Goal: Communication & Community: Share content

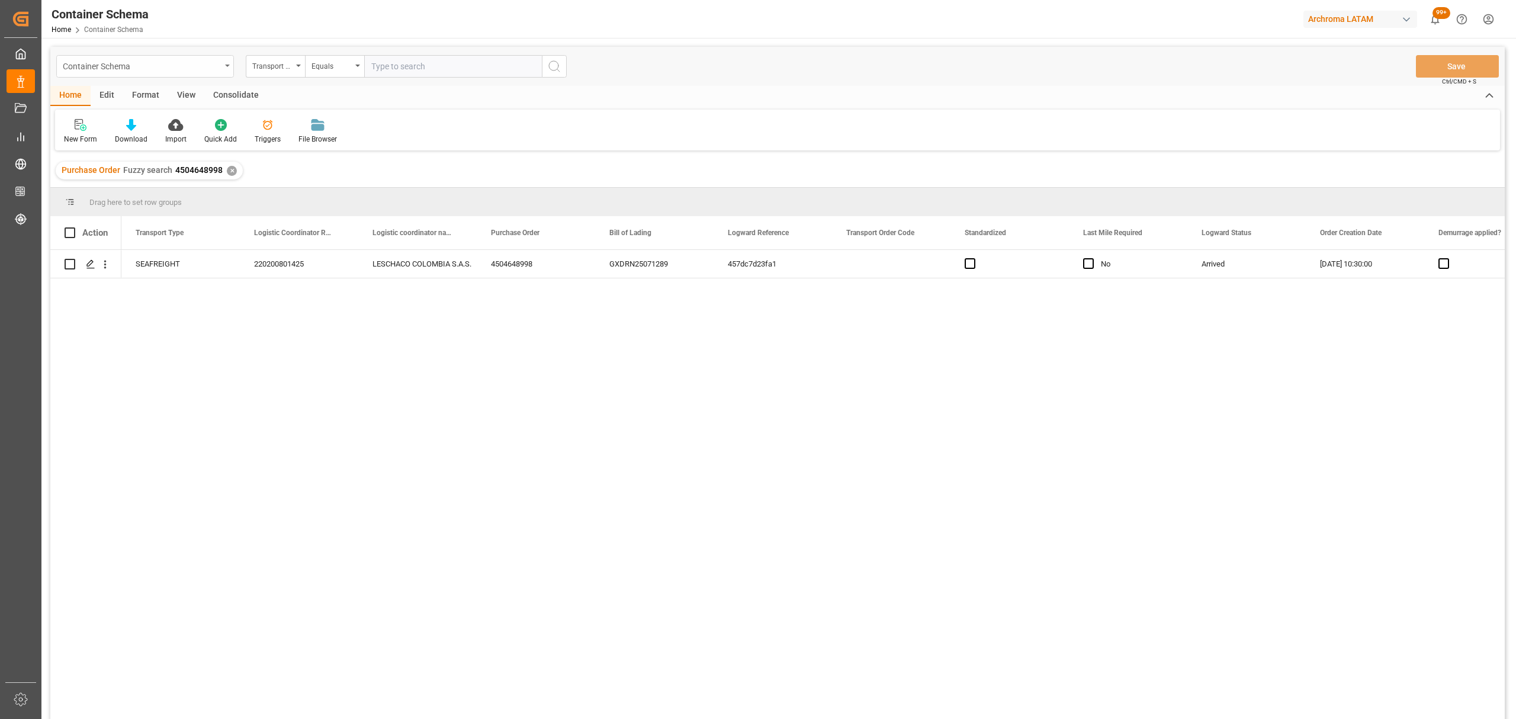
click at [209, 65] on div "Container Schema" at bounding box center [142, 65] width 158 height 15
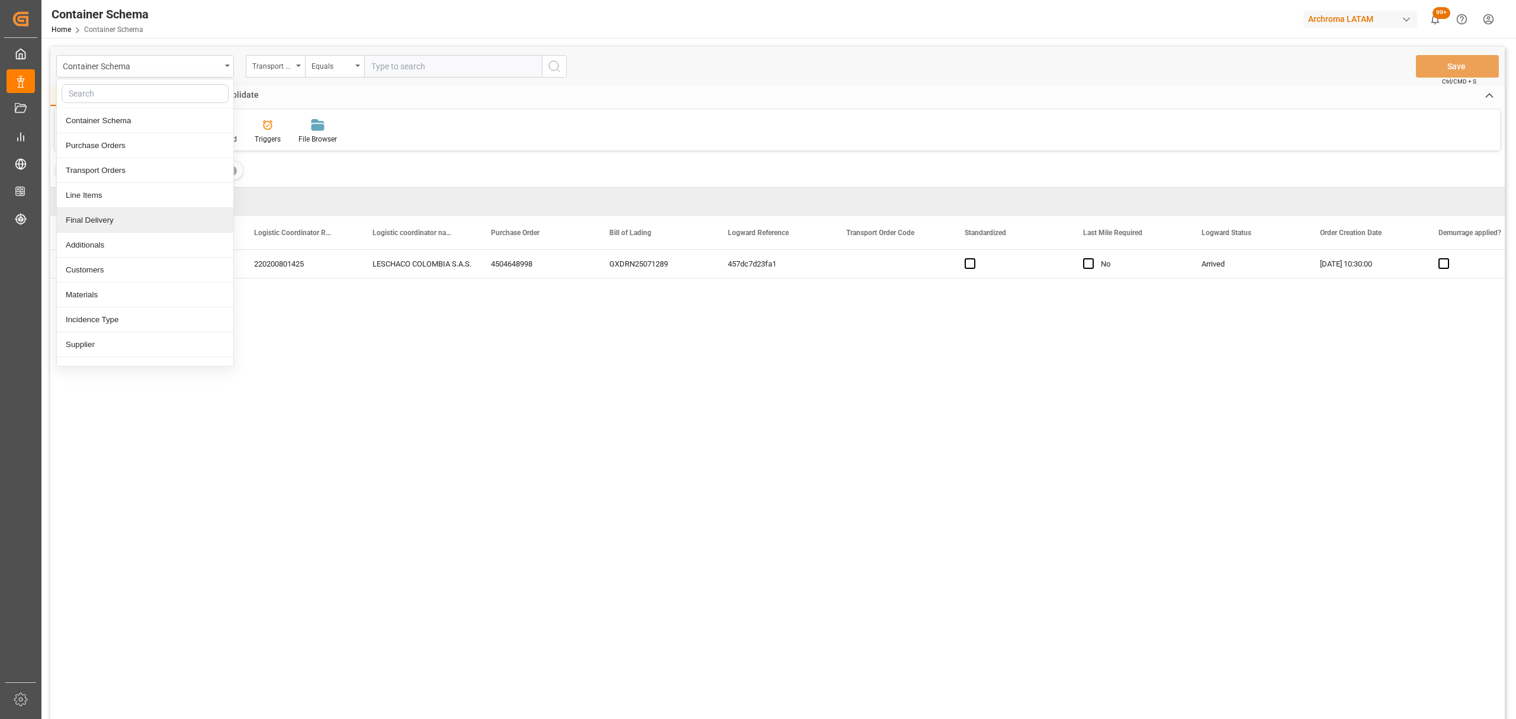
click at [126, 223] on div "Final Delivery" at bounding box center [145, 220] width 176 height 25
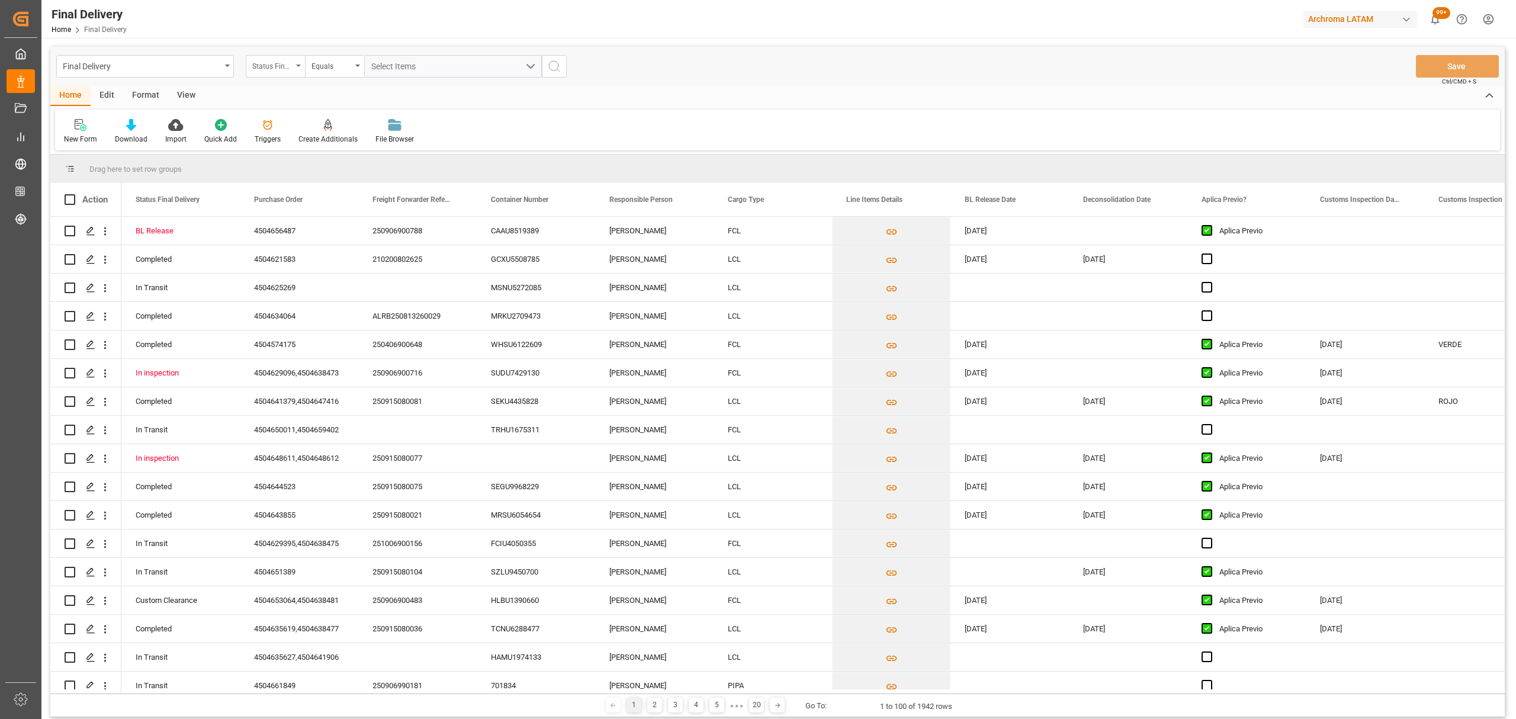
drag, startPoint x: 292, startPoint y: 72, endPoint x: 300, endPoint y: 74, distance: 8.1
click at [300, 73] on div "Status Final Delivery" at bounding box center [275, 66] width 59 height 22
click at [304, 146] on div "Purchase Order" at bounding box center [334, 145] width 176 height 25
click at [316, 66] on div "Equals" at bounding box center [331, 65] width 40 height 14
click at [352, 147] on div "Fuzzy search" at bounding box center [393, 145] width 176 height 25
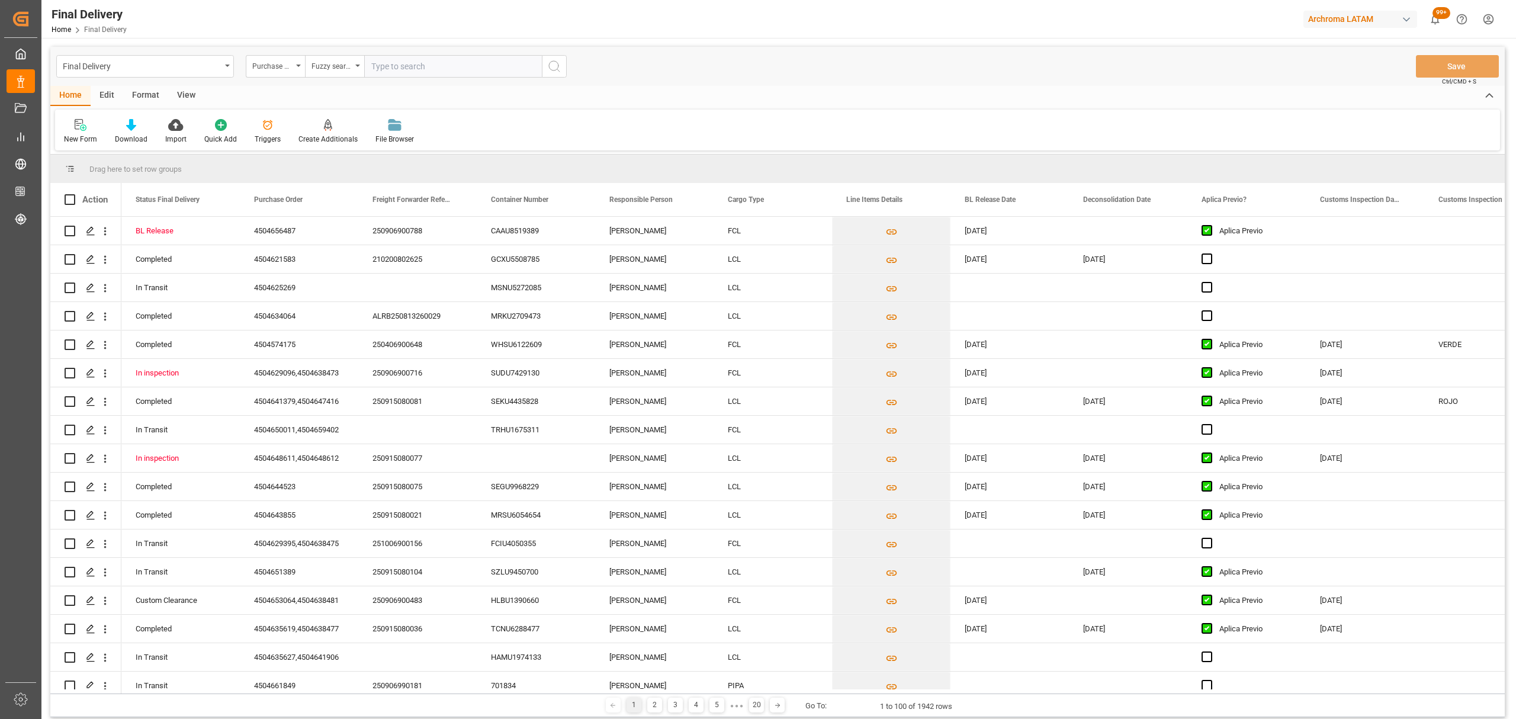
click at [405, 63] on input "text" at bounding box center [453, 66] width 178 height 22
paste input "4504645091"
type input "4504645091"
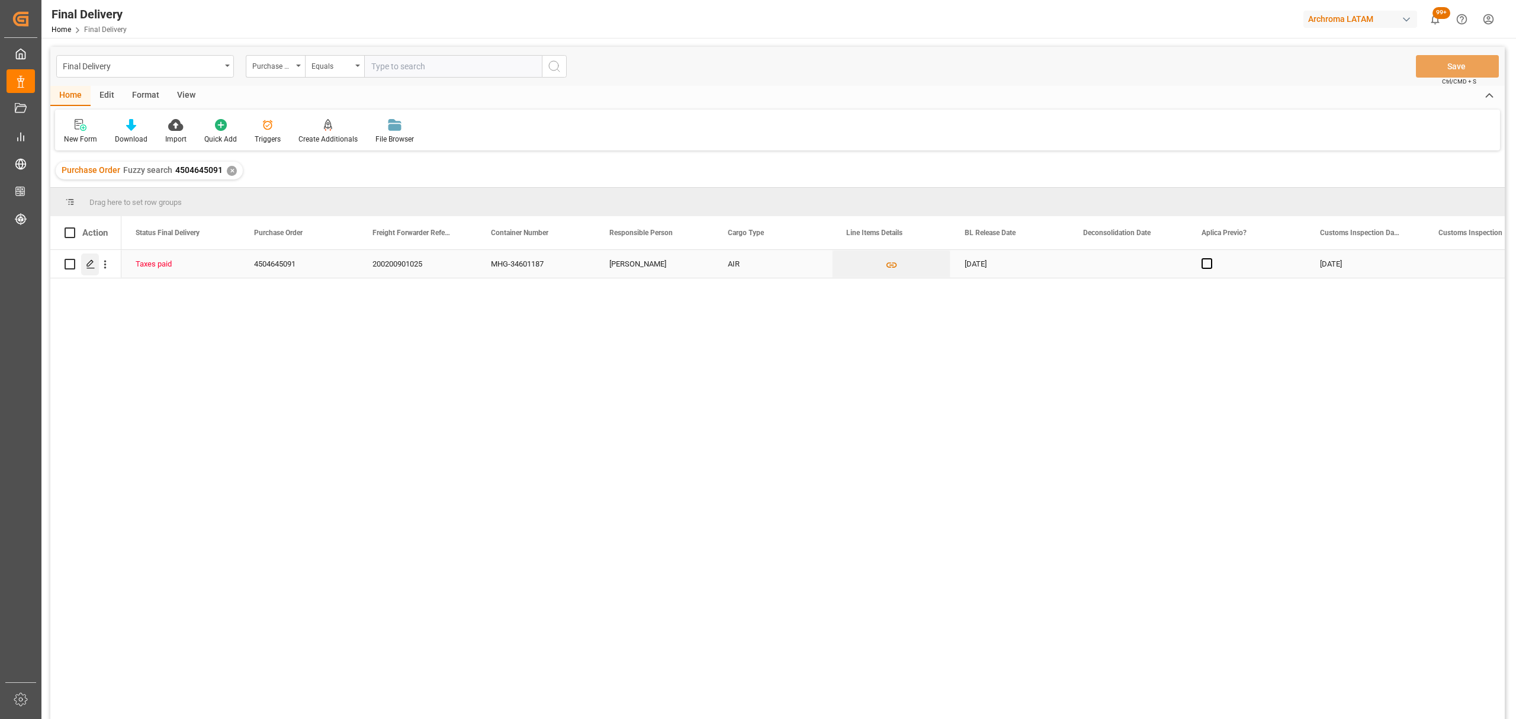
click at [98, 268] on div "Press SPACE to select this row." at bounding box center [90, 264] width 18 height 22
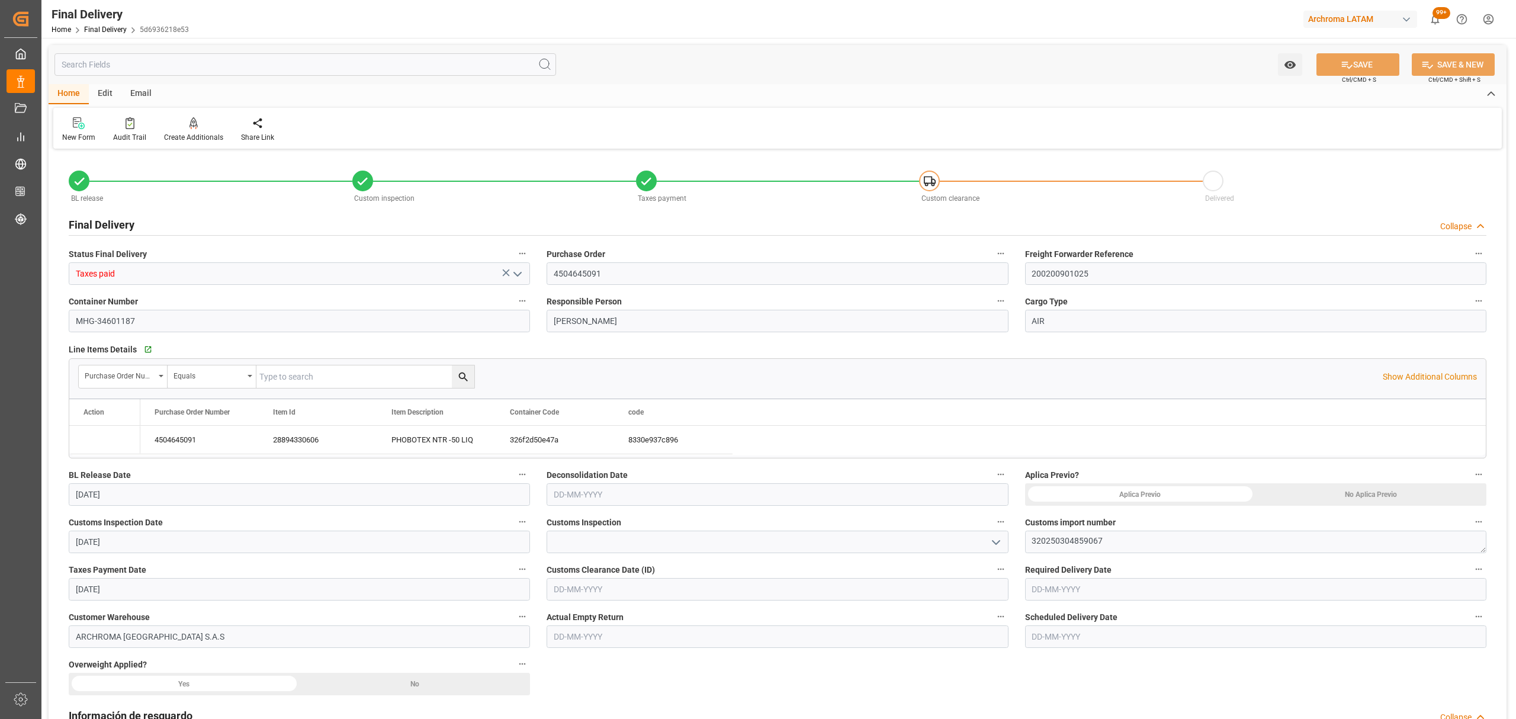
type input "[DATE]"
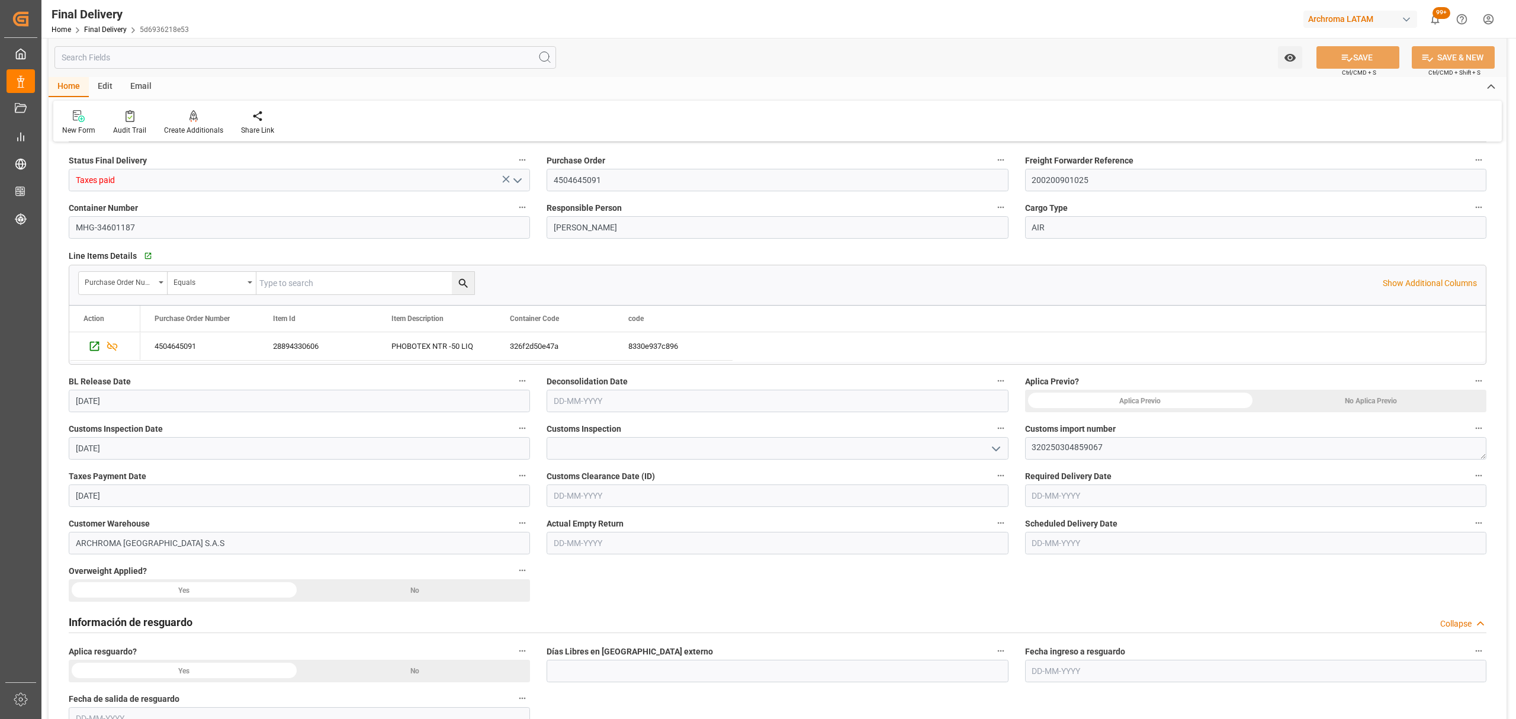
scroll to position [157, 0]
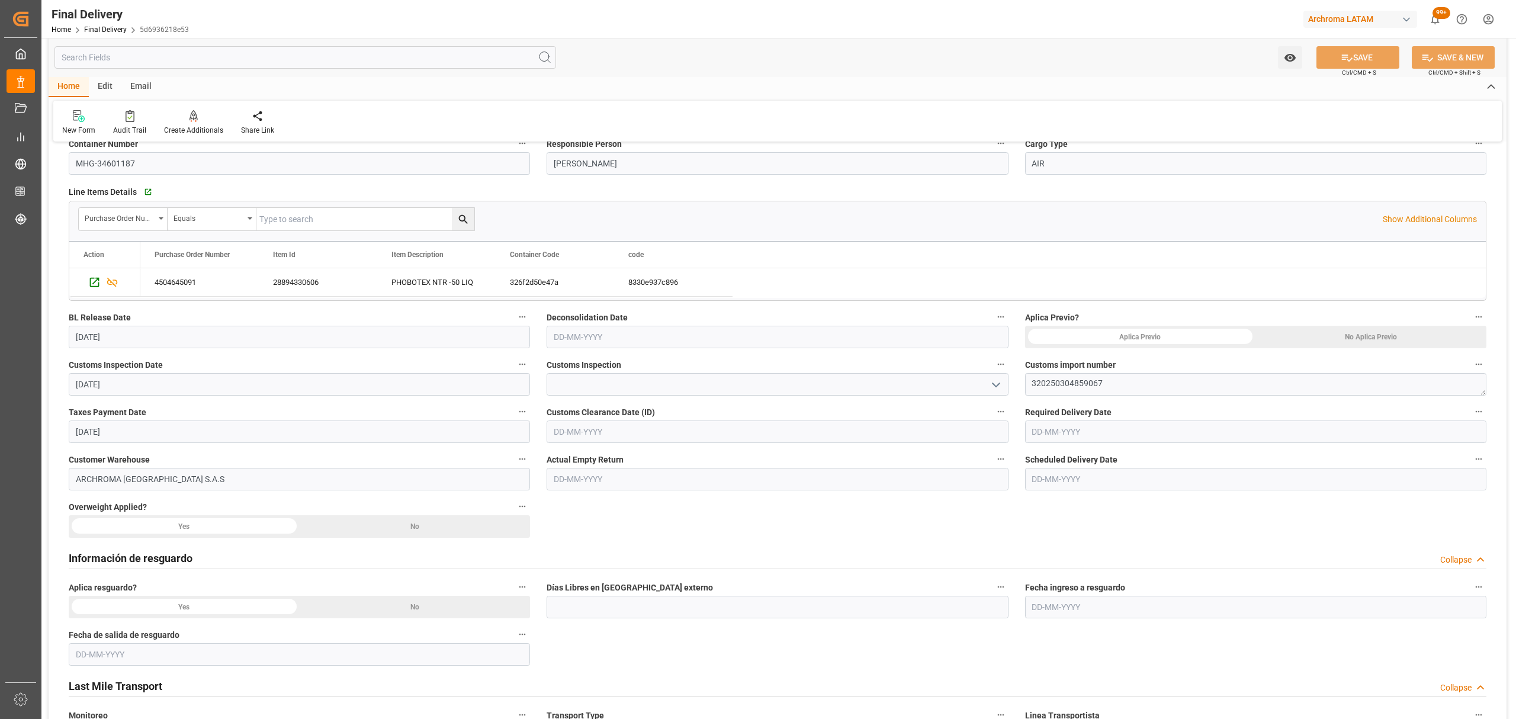
click at [990, 384] on icon "open menu" at bounding box center [996, 385] width 14 height 14
click at [659, 469] on div "VERDE" at bounding box center [777, 464] width 460 height 27
type input "VERDE"
click at [1137, 427] on input "text" at bounding box center [1255, 431] width 461 height 22
click at [1089, 598] on div "29 30 1 2 3 4 5" at bounding box center [1110, 595] width 162 height 23
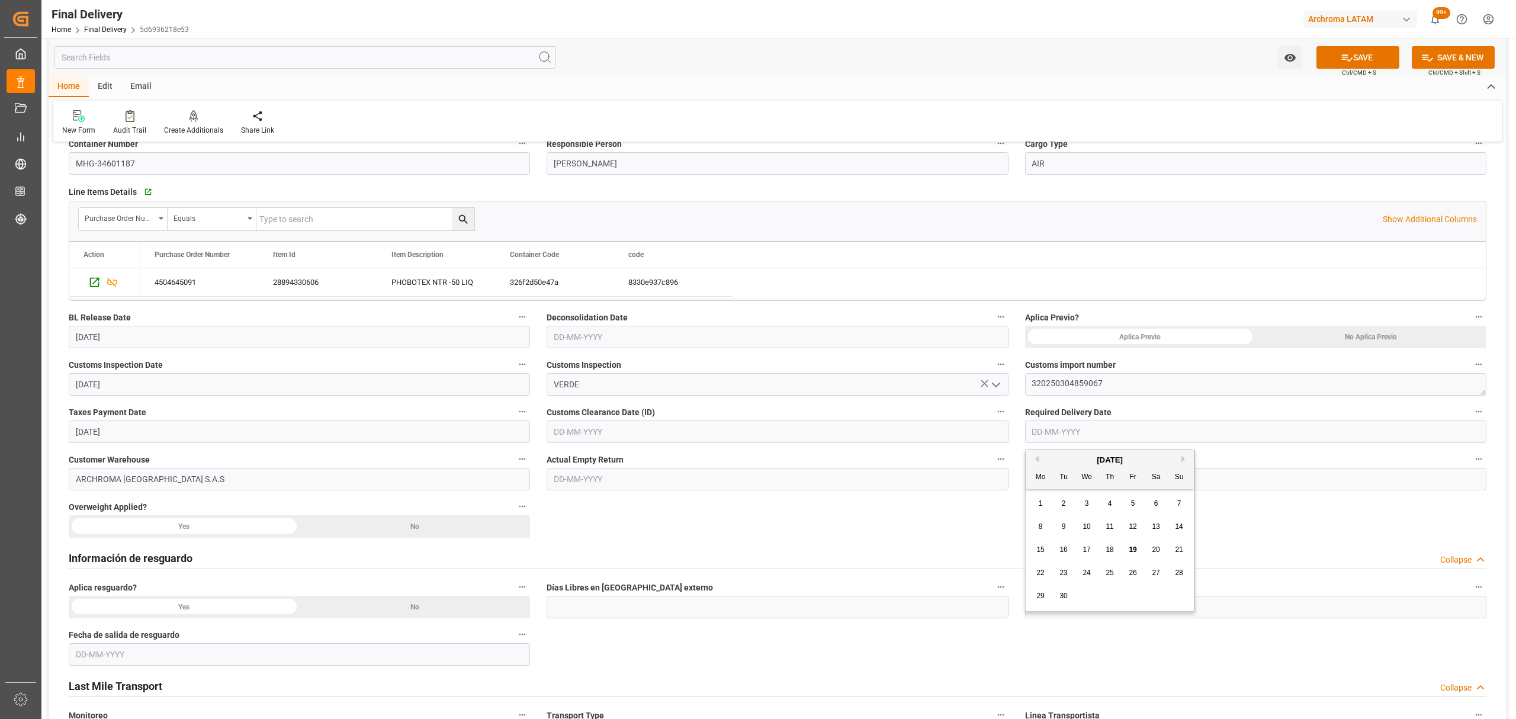
click at [1043, 570] on span "22" at bounding box center [1040, 572] width 8 height 8
type input "[DATE]"
click at [720, 435] on input "text" at bounding box center [776, 431] width 461 height 22
click at [607, 605] on div "29 30 1 2 3 4 5" at bounding box center [632, 595] width 162 height 23
click at [657, 551] on span "19" at bounding box center [654, 549] width 8 height 8
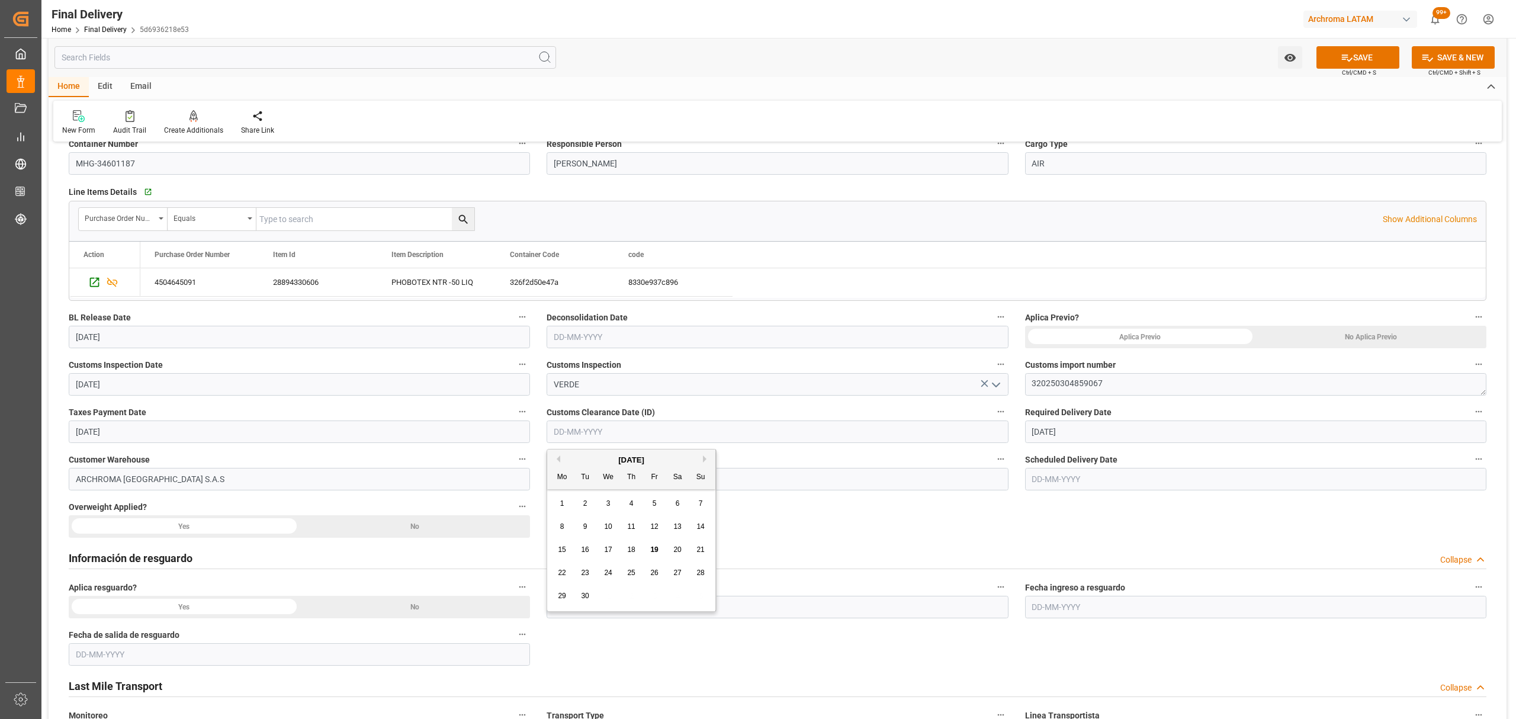
type input "[DATE]"
click at [385, 528] on div "No" at bounding box center [415, 526] width 231 height 22
click at [406, 600] on div "No" at bounding box center [415, 607] width 231 height 22
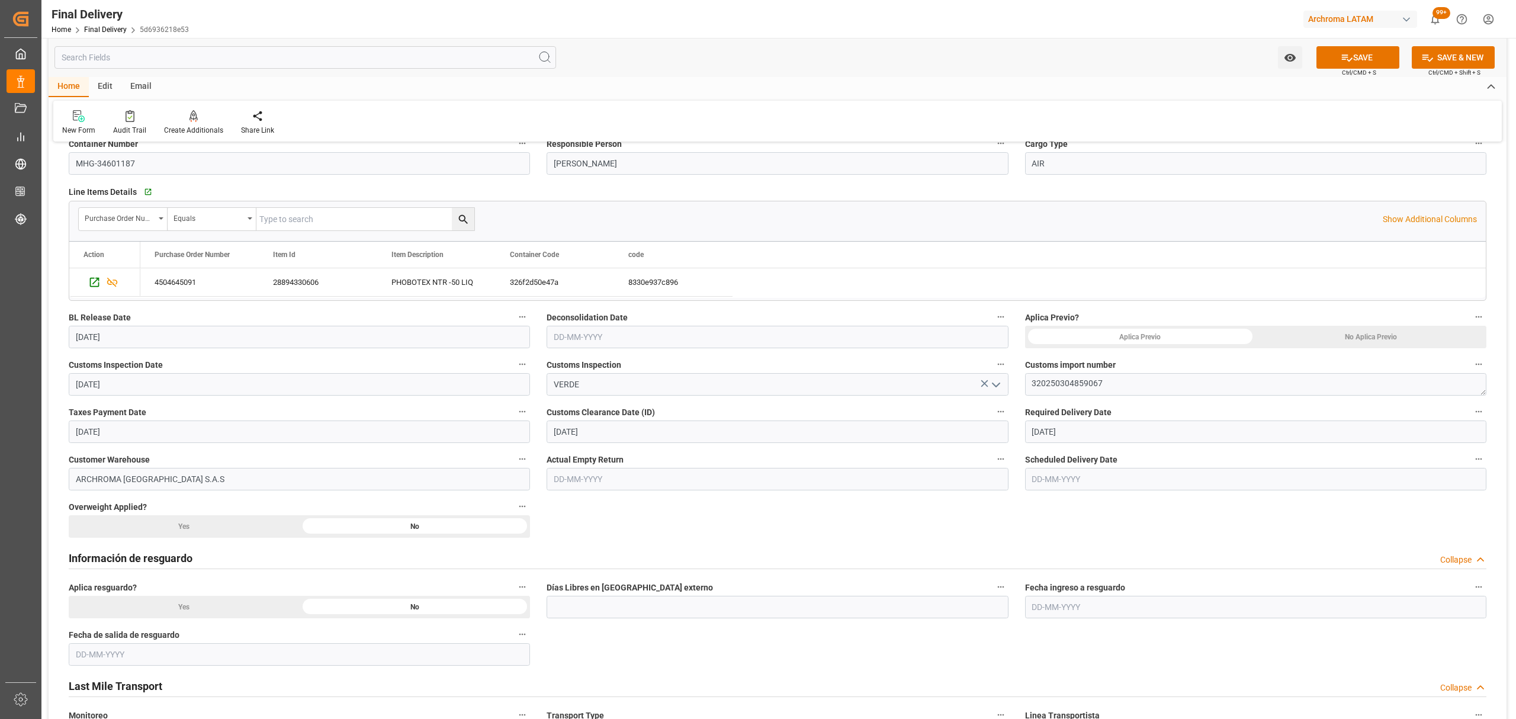
click at [1355, 336] on div "No Aplica Previo" at bounding box center [1370, 337] width 231 height 22
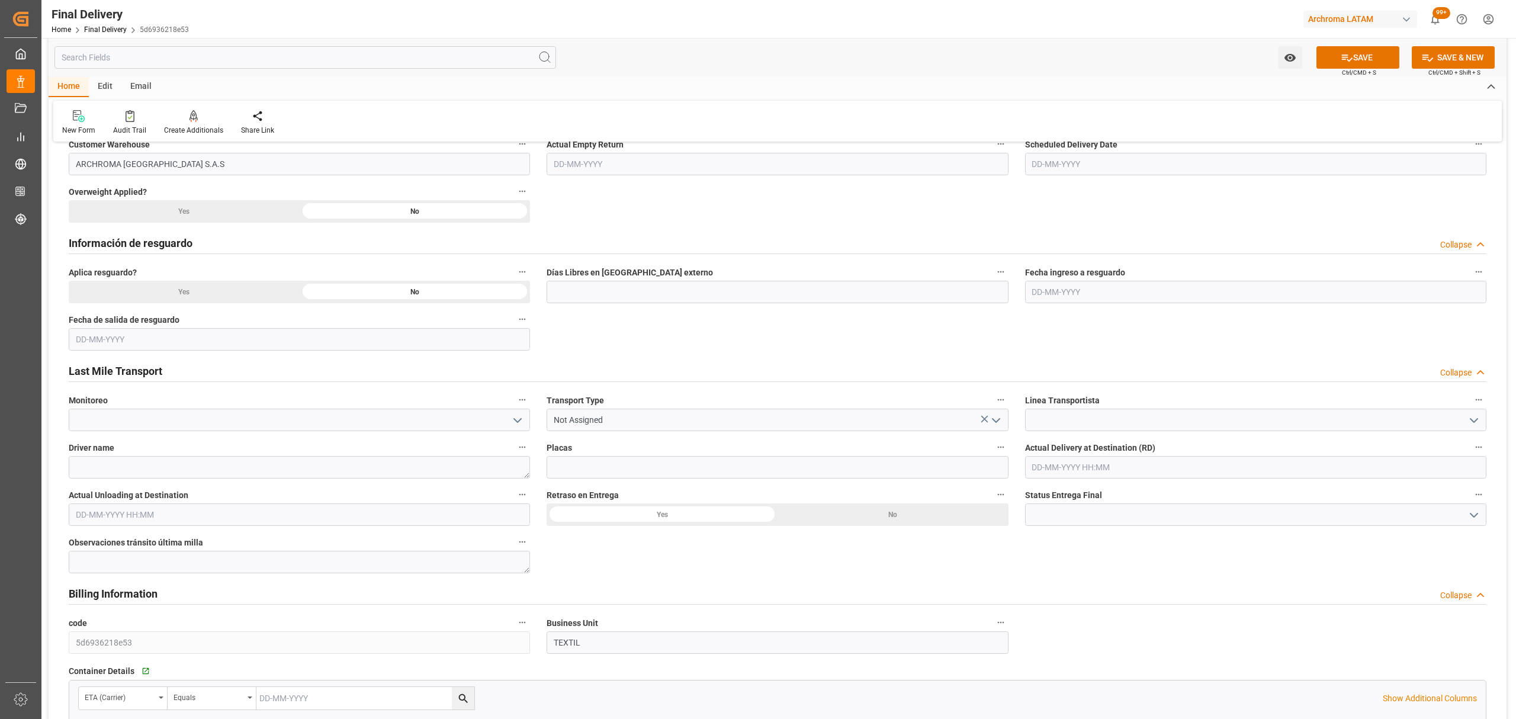
scroll to position [474, 0]
click at [1001, 420] on icon "open menu" at bounding box center [996, 419] width 14 height 14
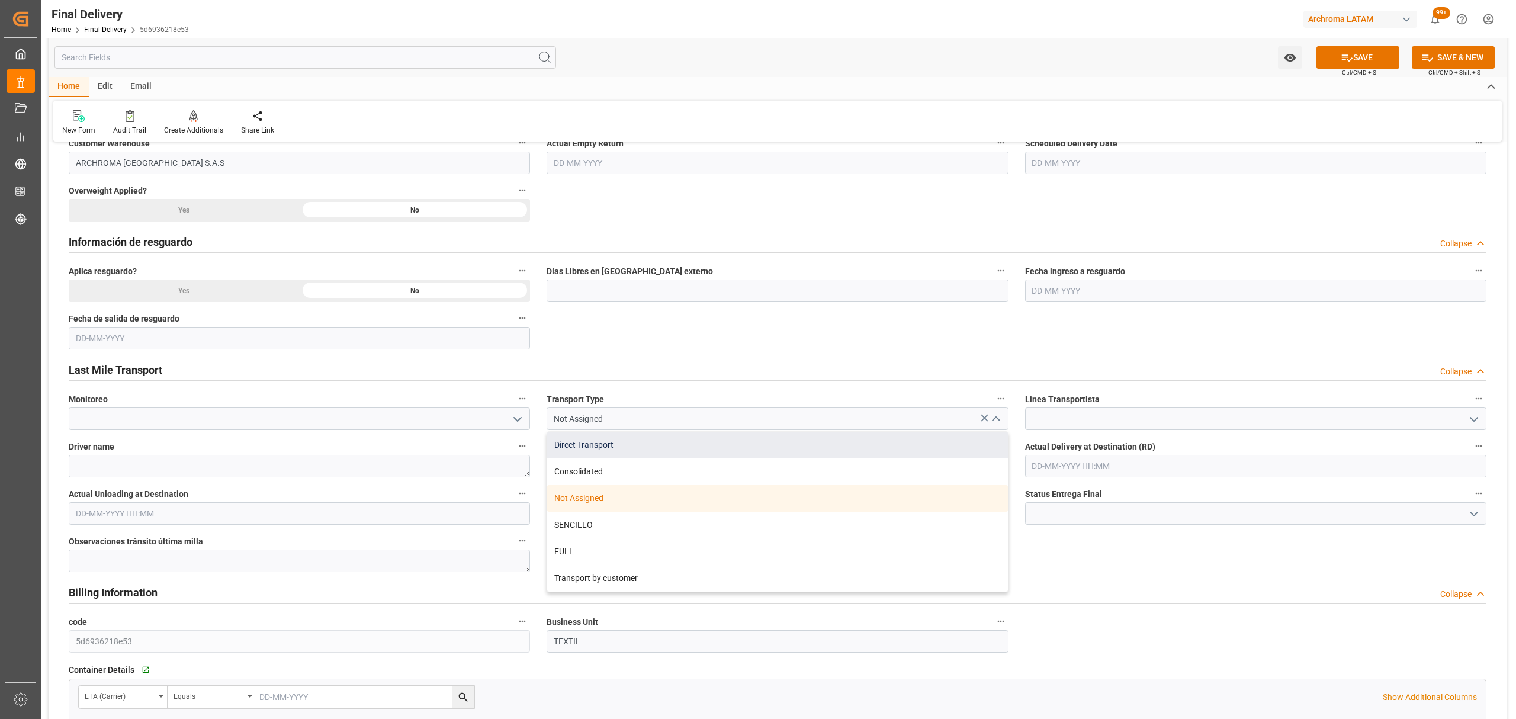
click at [749, 448] on div "Direct Transport" at bounding box center [777, 445] width 460 height 27
type input "Direct Transport"
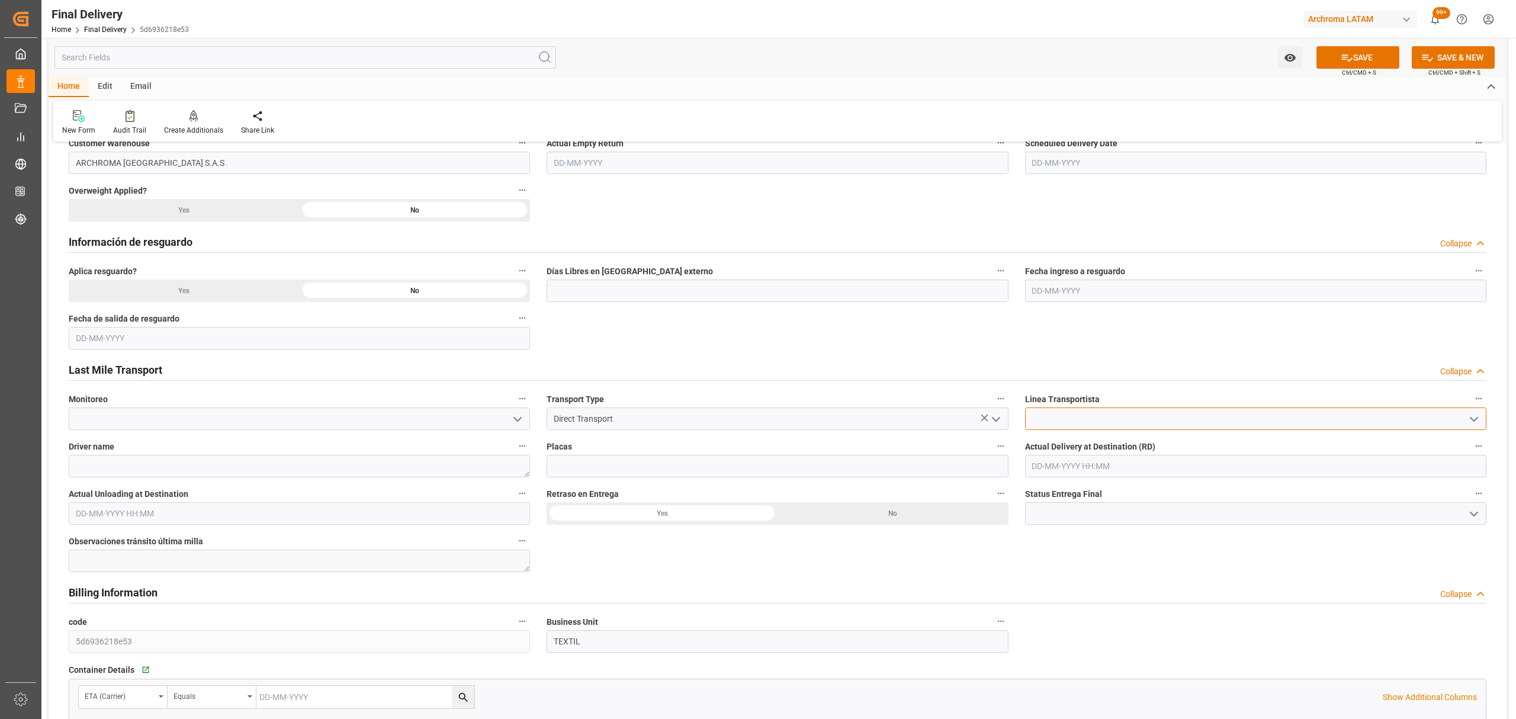
click at [1468, 429] on input at bounding box center [1255, 418] width 461 height 22
click at [1466, 420] on icon "open menu" at bounding box center [1473, 419] width 14 height 14
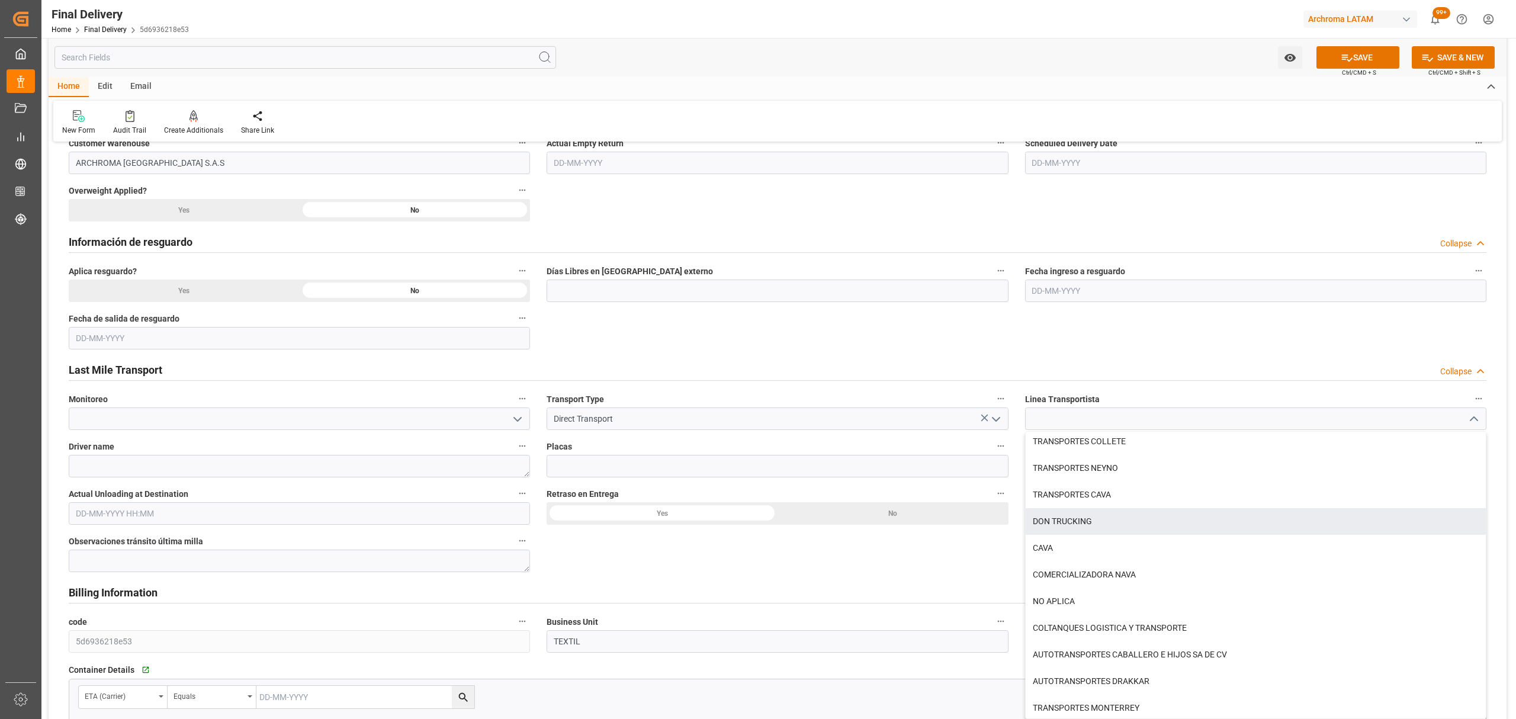
scroll to position [394, 0]
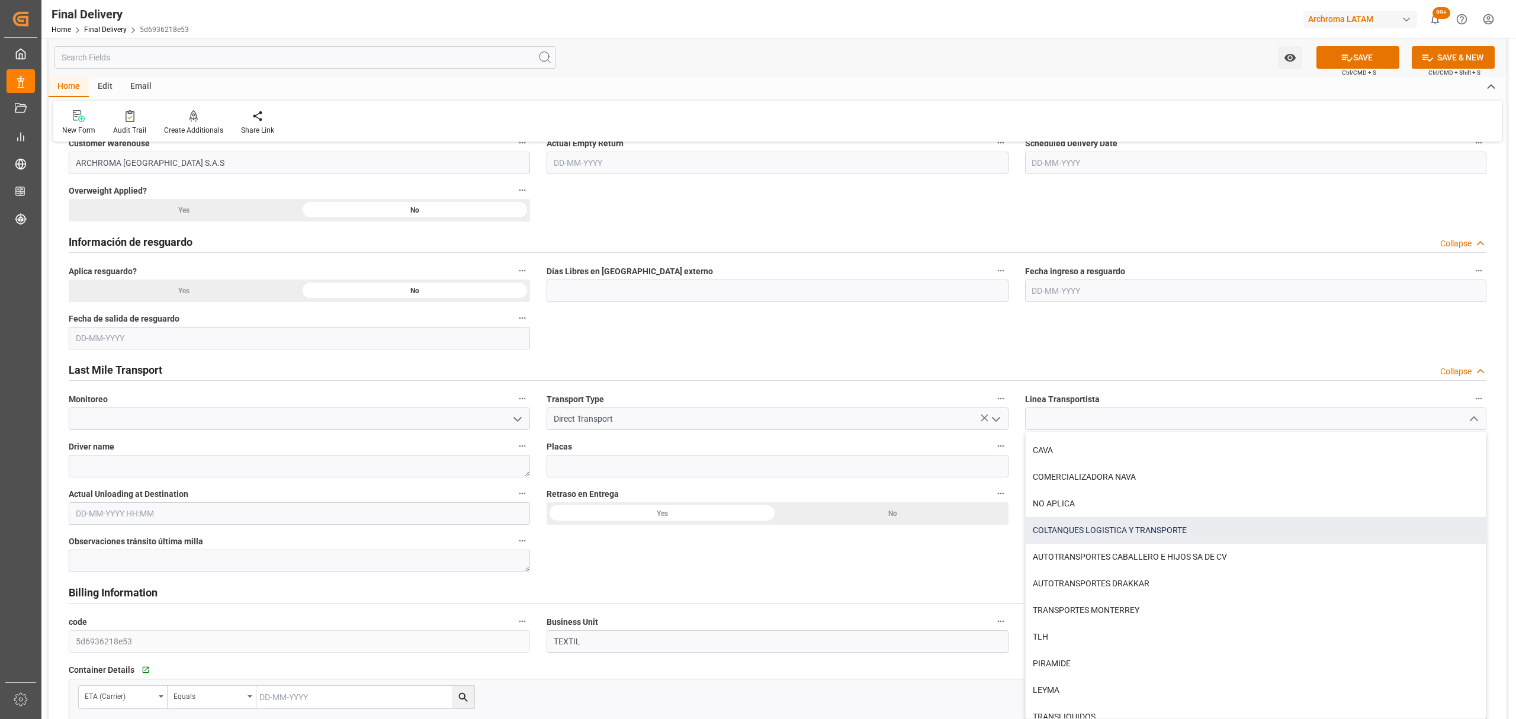
click at [1170, 533] on div "COLTANQUES LOGISTICA Y TRANSPORTE" at bounding box center [1255, 530] width 460 height 27
type input "COLTANQUES LOGISTICA Y TRANSPORTE"
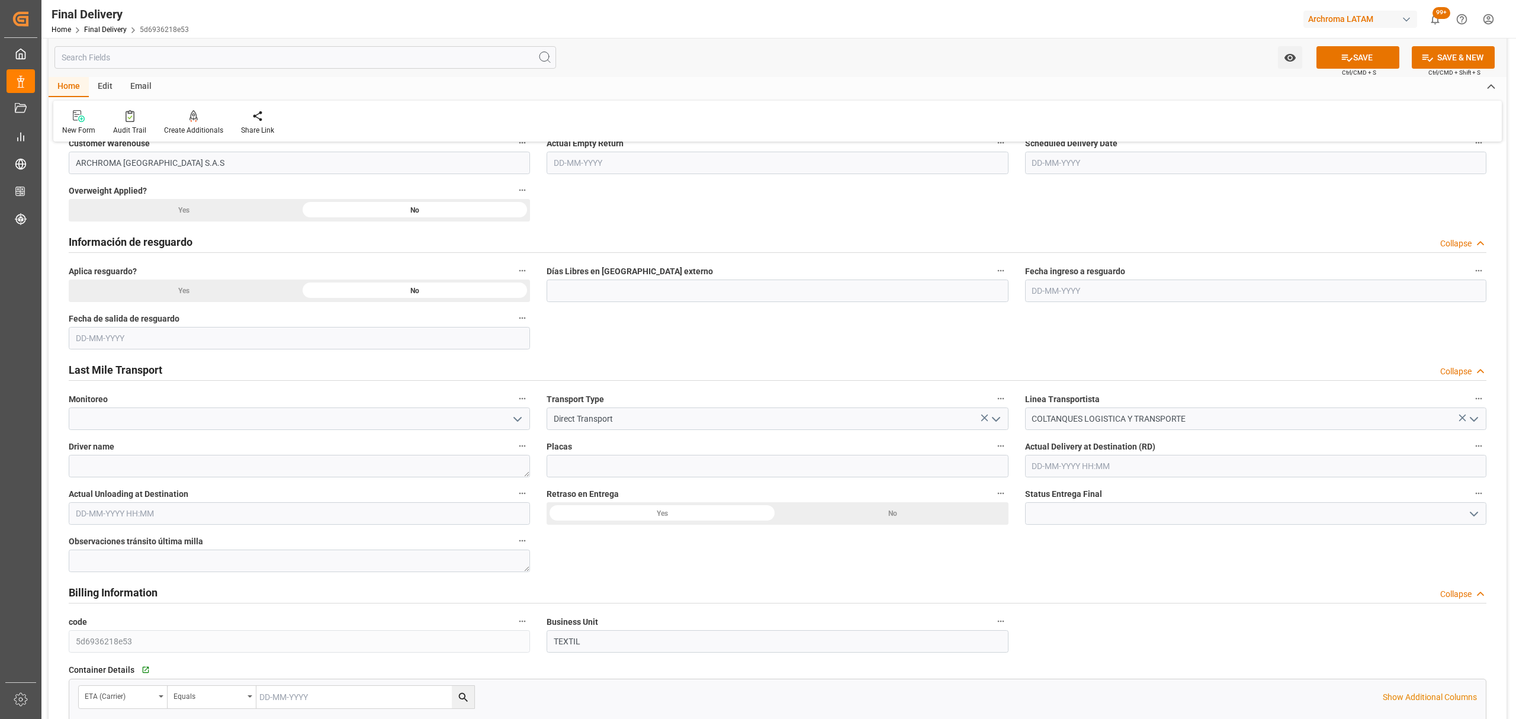
click at [1327, 58] on button "SAVE" at bounding box center [1357, 57] width 83 height 22
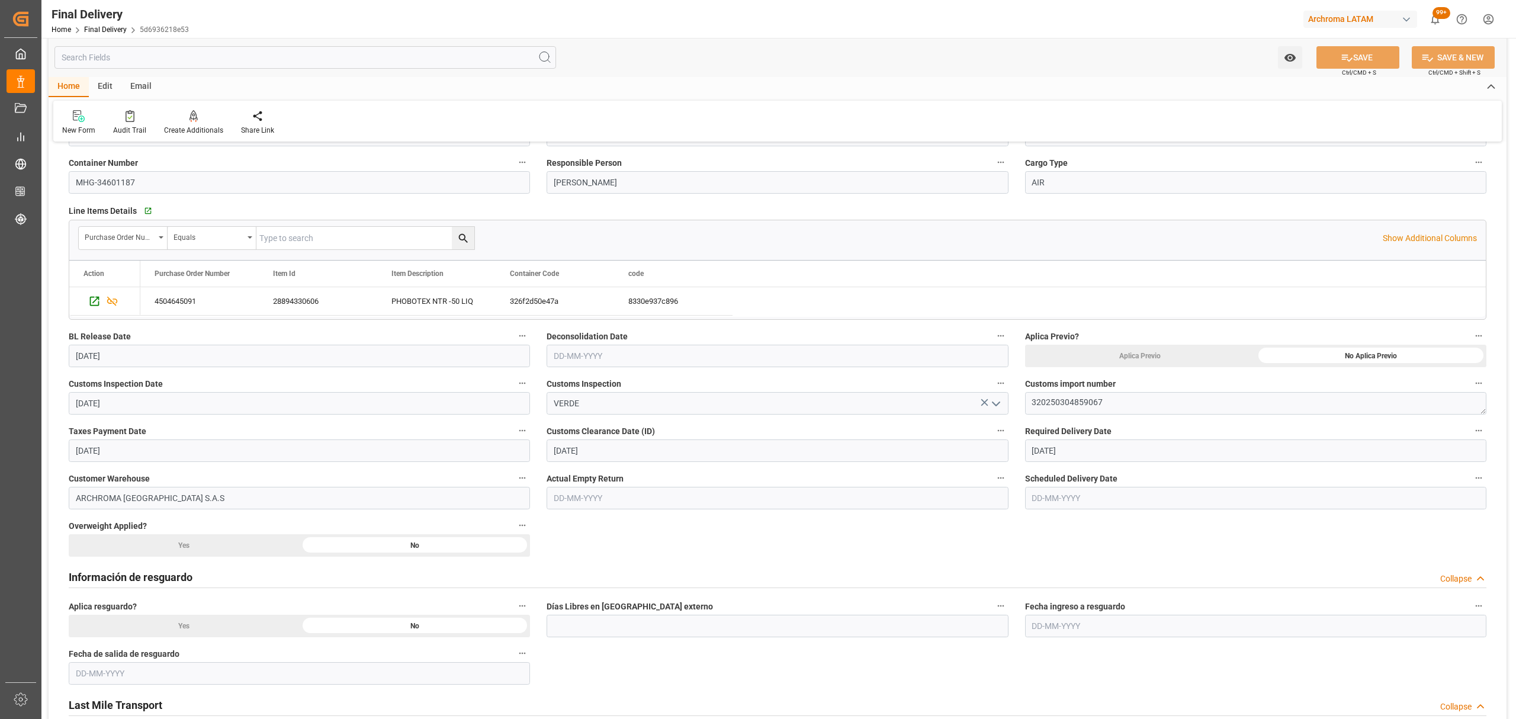
scroll to position [0, 0]
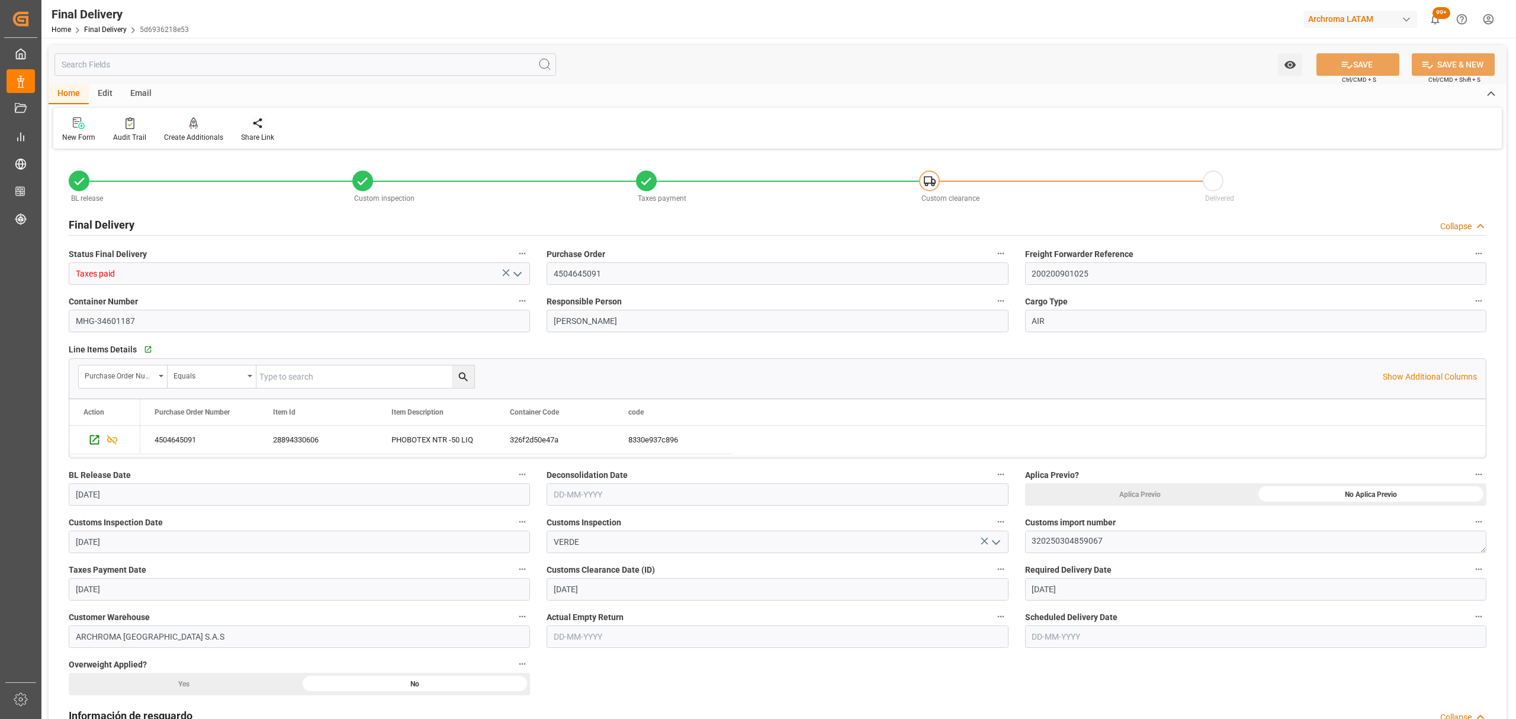
click at [261, 133] on div "Share Link" at bounding box center [257, 137] width 33 height 11
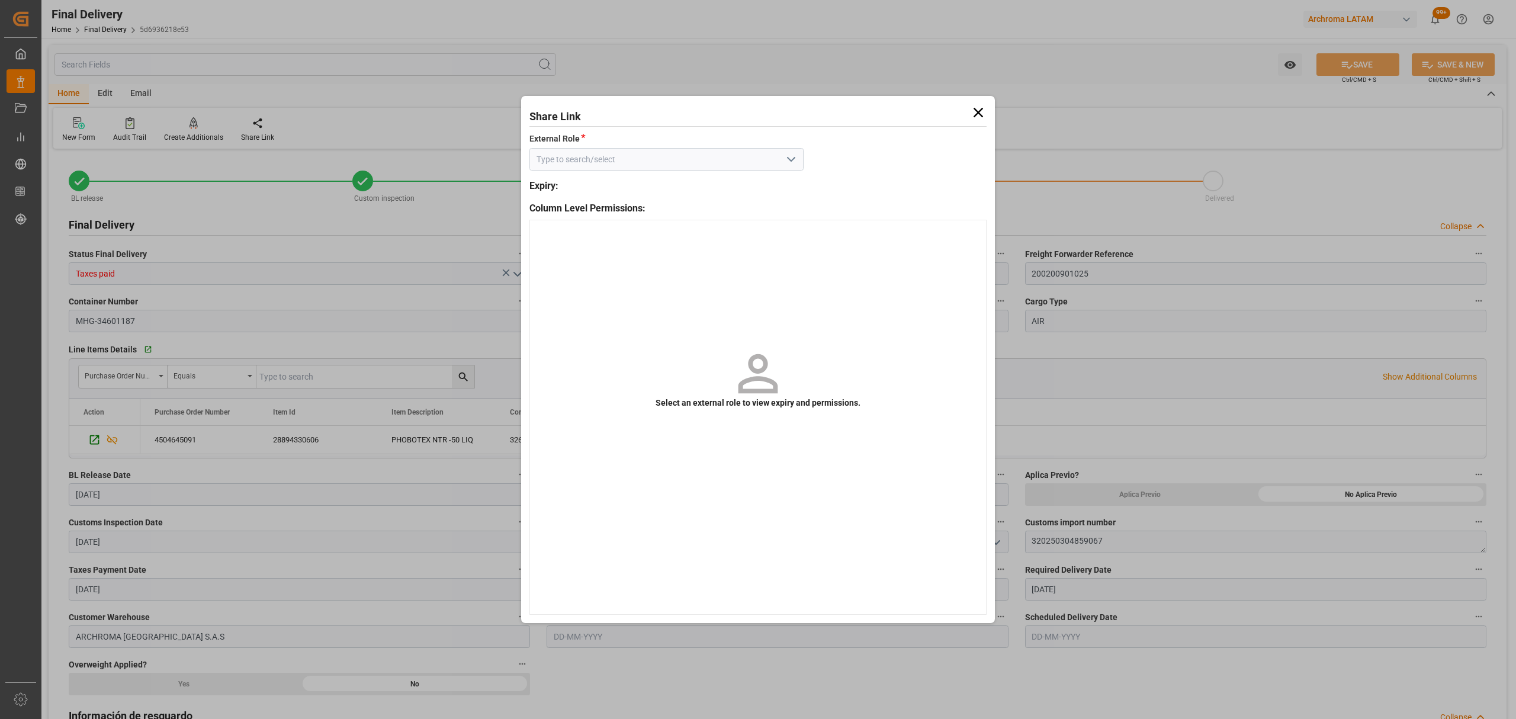
click at [790, 155] on icon "open menu" at bounding box center [791, 159] width 14 height 14
click at [726, 188] on div "External - finalDelivery" at bounding box center [666, 185] width 273 height 27
type input "External - finalDelivery"
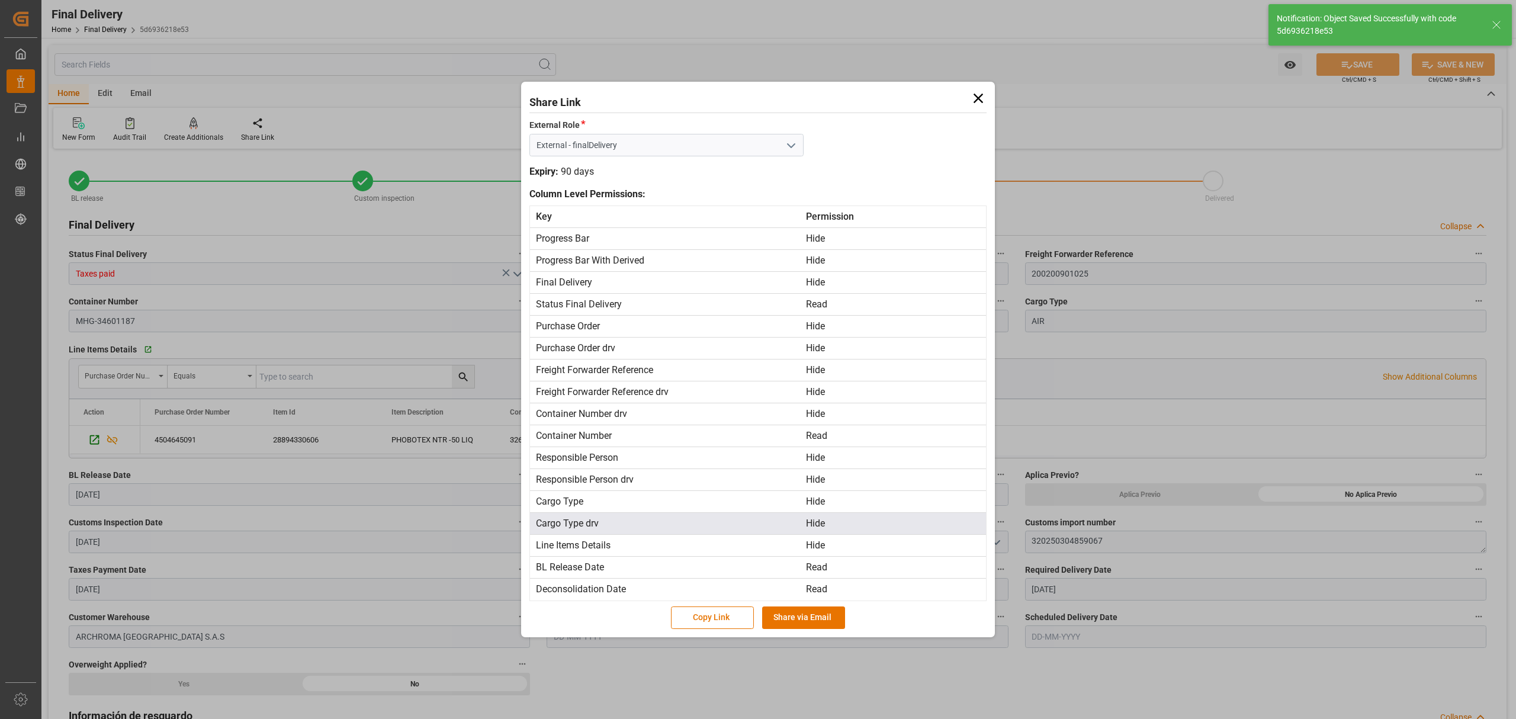
type textarea "1"
type input "Custom Clearance"
click at [819, 616] on button "Share via Email" at bounding box center [803, 617] width 83 height 22
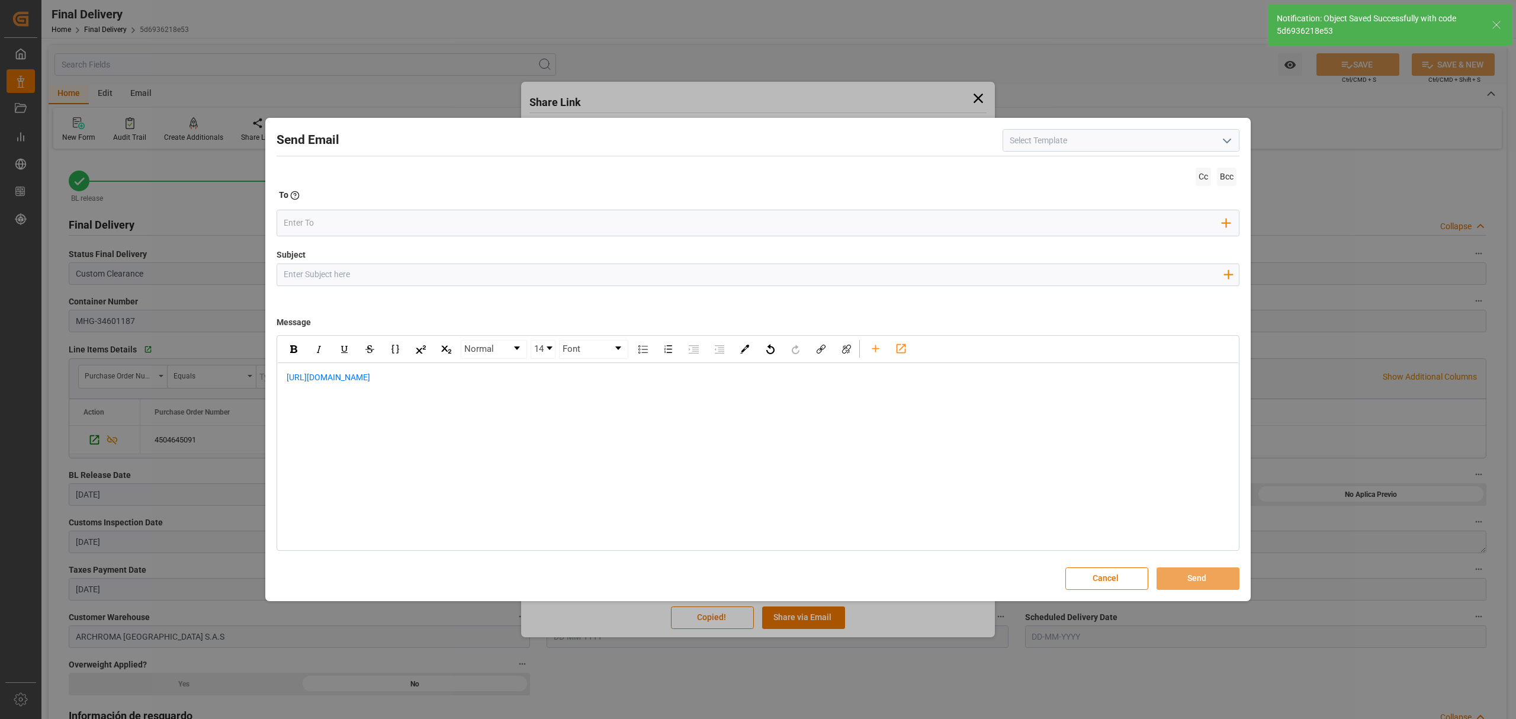
drag, startPoint x: 503, startPoint y: 281, endPoint x: 396, endPoint y: 200, distance: 133.9
click at [503, 281] on input "Subject" at bounding box center [753, 274] width 952 height 21
click at [583, 278] on input "Subject" at bounding box center [753, 274] width 952 height 21
paste input "PO 4504645091 //TE//AIR// LOGWARD STATUS//LANDWEID EUROPEAN//ARCHROMA [GEOGRAPH…"
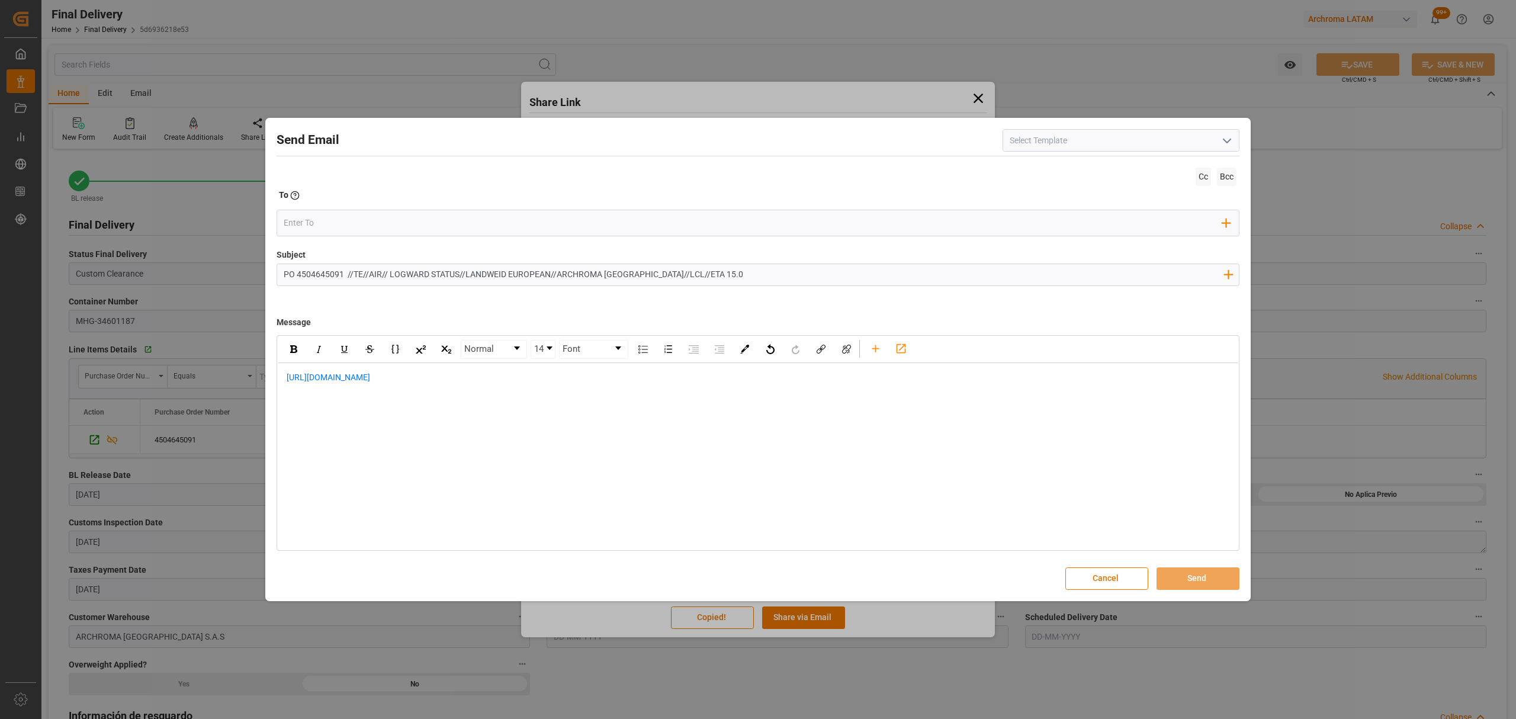
paste input "PO 4504645091 //TE//AIR// LOGWARD STATUS//LANDWEID EUROPEAN//ARCHROMA [GEOGRAPH…"
drag, startPoint x: 460, startPoint y: 274, endPoint x: 395, endPoint y: 279, distance: 64.8
click at [395, 279] on input "PO 4504645091 //TE//AIR// LOGWARD STATUS//LANDWEID EUROPEAN//ARCHROMA [GEOGRAPH…" at bounding box center [753, 274] width 952 height 21
type input "PO 4504645091 //TE//AIR// LEVANTE//LANDWEID EUROPEAN//ARCHROMA [GEOGRAPHIC_DATA…"
click at [281, 377] on div "[URL][DOMAIN_NAME]" at bounding box center [758, 383] width 960 height 41
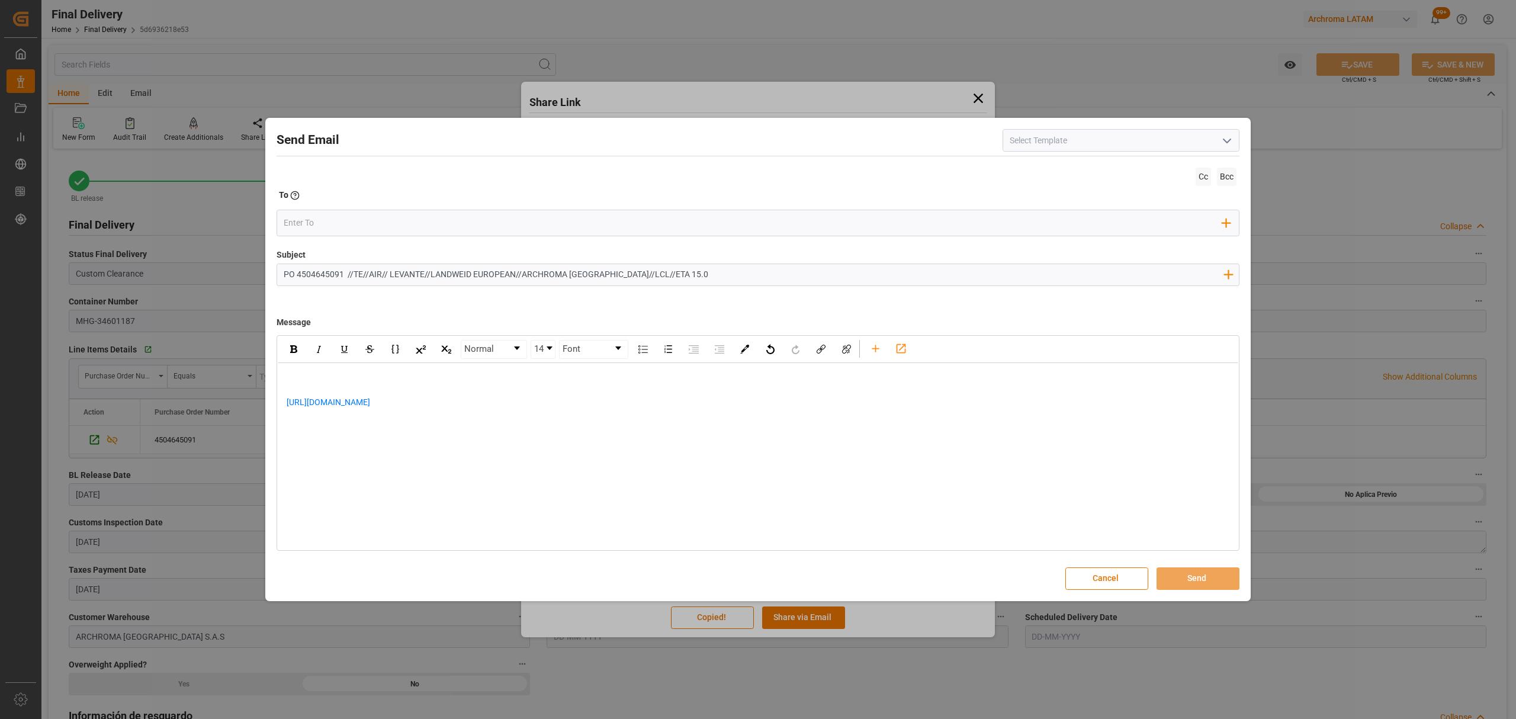
click at [287, 378] on div "rdw-editor" at bounding box center [758, 377] width 943 height 12
click at [506, 425] on div "[URL][DOMAIN_NAME]" at bounding box center [758, 433] width 943 height 25
click at [407, 478] on div "rdw-editor" at bounding box center [758, 483] width 943 height 25
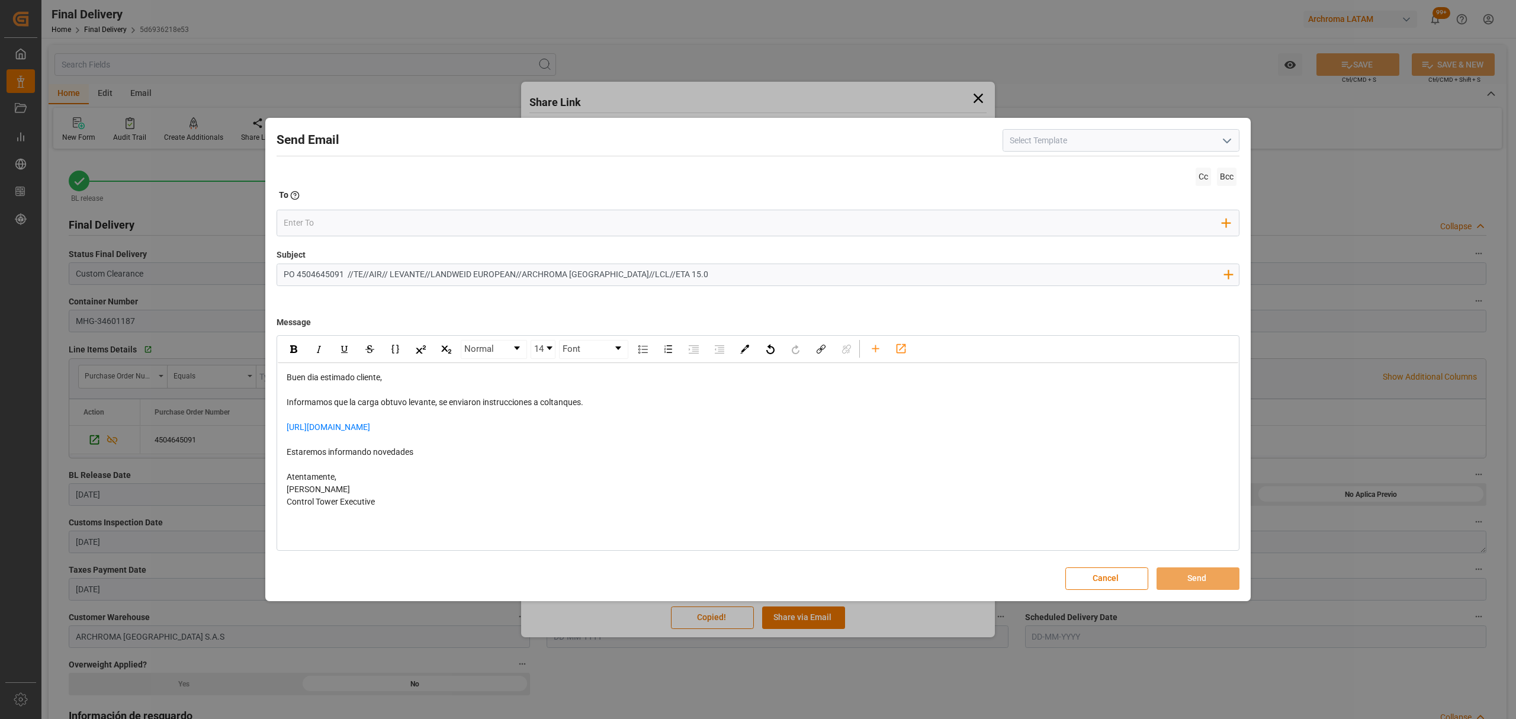
click at [332, 209] on div "Cc Bcc To Enter the TO Email address Add Field to To" at bounding box center [757, 207] width 963 height 84
click at [327, 221] on input "email" at bounding box center [753, 223] width 939 height 18
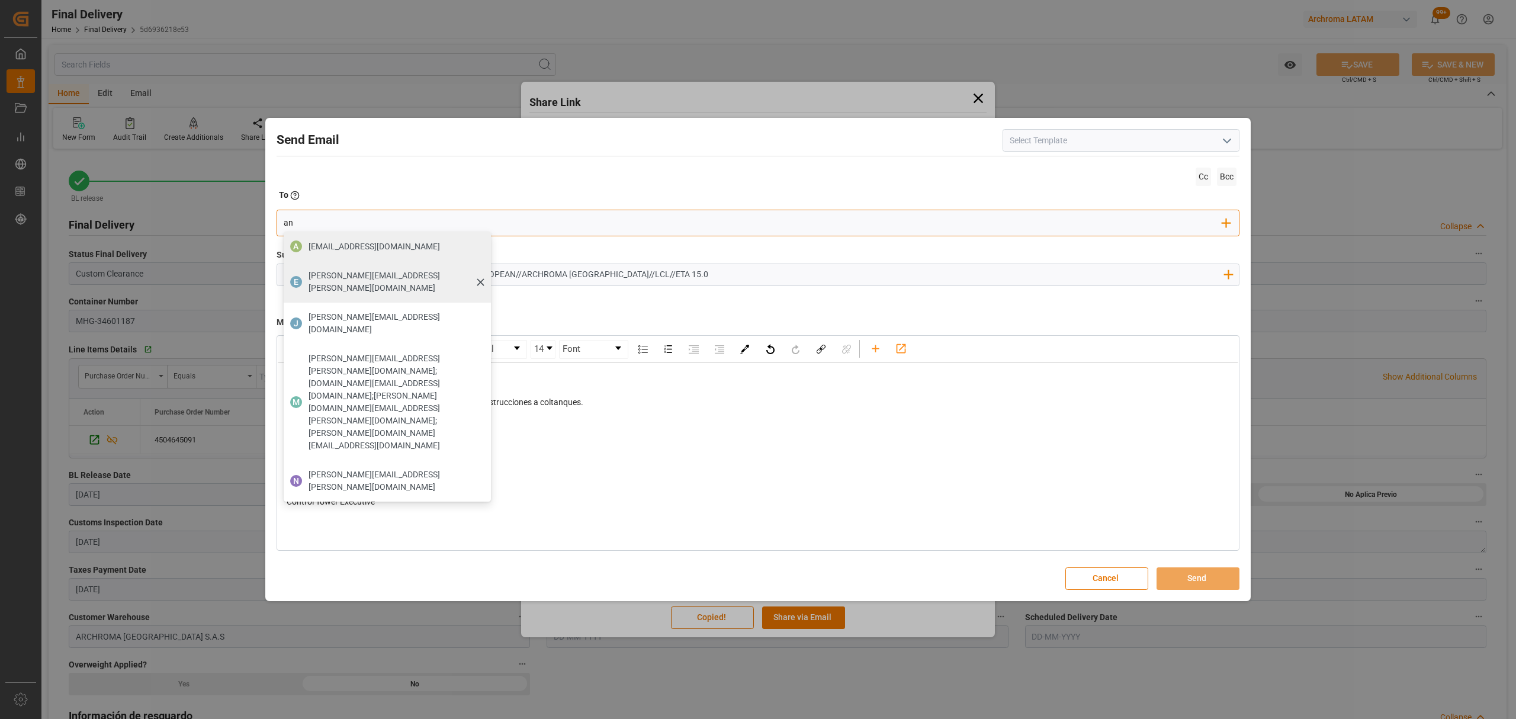
type input "angie"
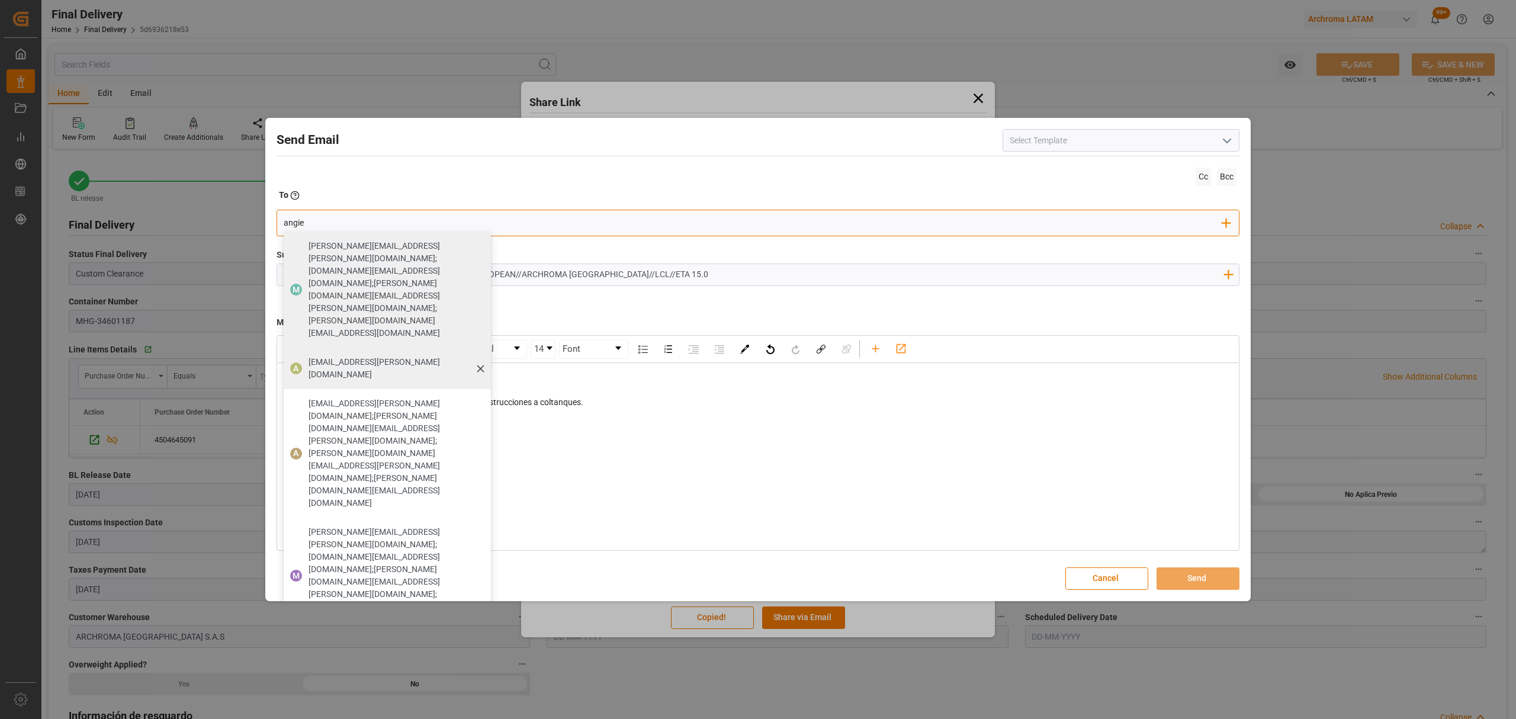
click at [385, 356] on span "[EMAIL_ADDRESS][PERSON_NAME][DOMAIN_NAME]" at bounding box center [395, 368] width 174 height 25
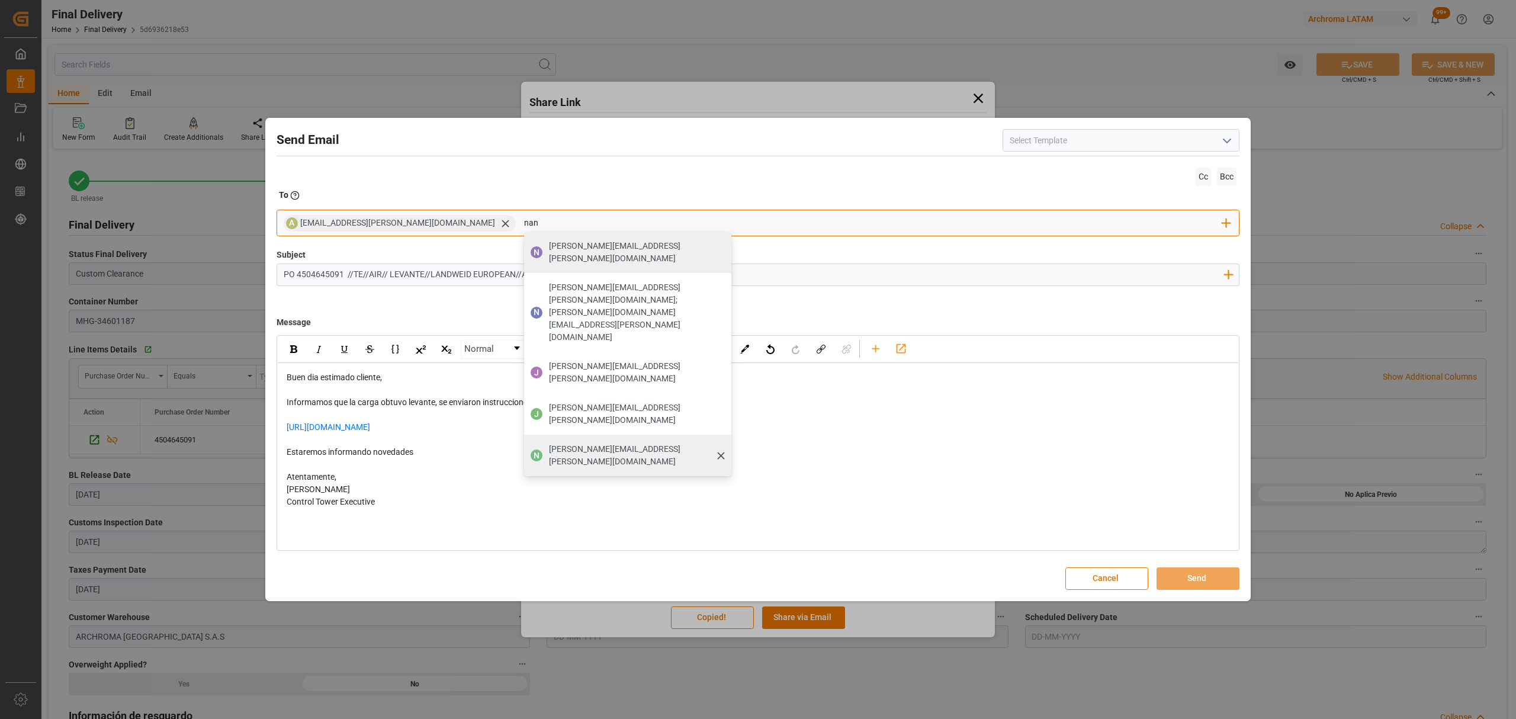
type input "nan"
click at [549, 443] on span "[PERSON_NAME][EMAIL_ADDRESS][PERSON_NAME][DOMAIN_NAME]" at bounding box center [636, 455] width 174 height 25
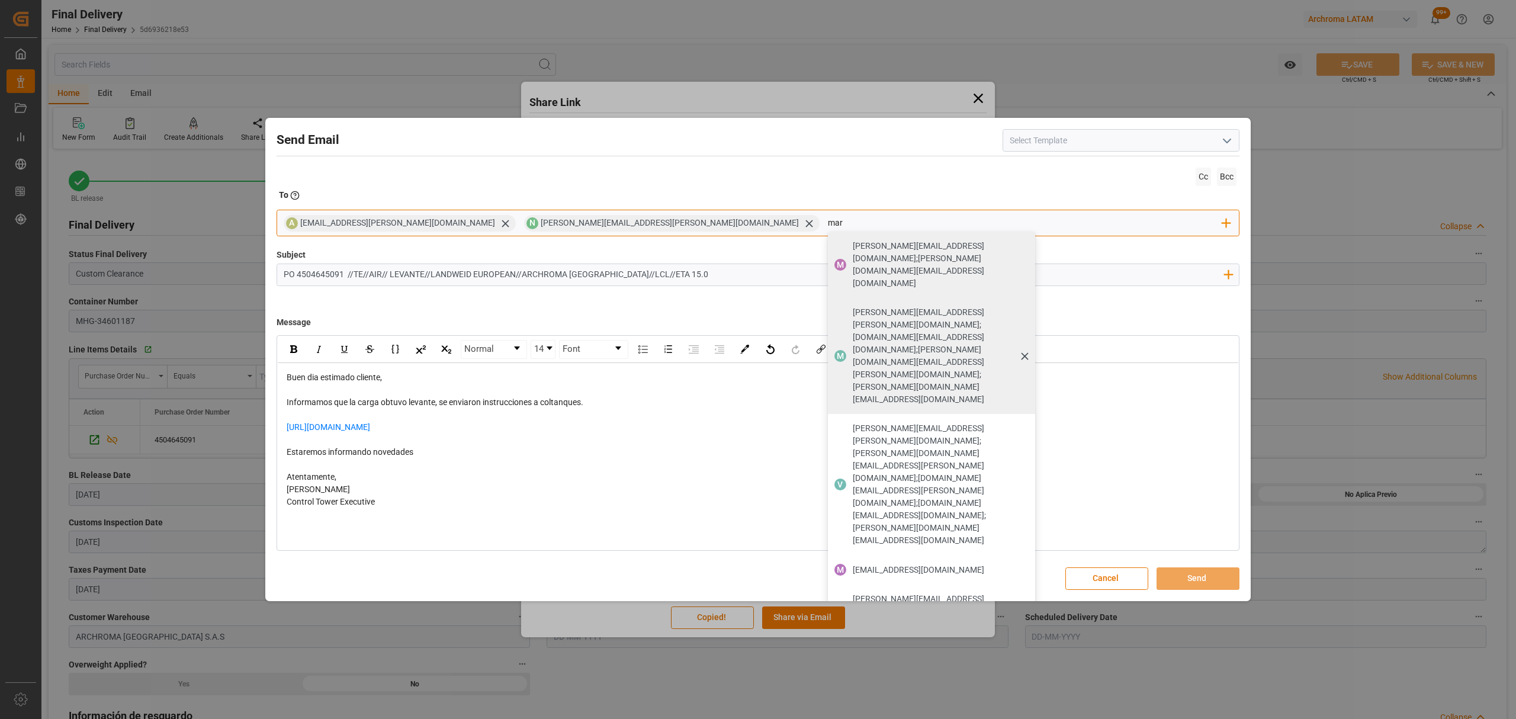
type input "[PERSON_NAME]"
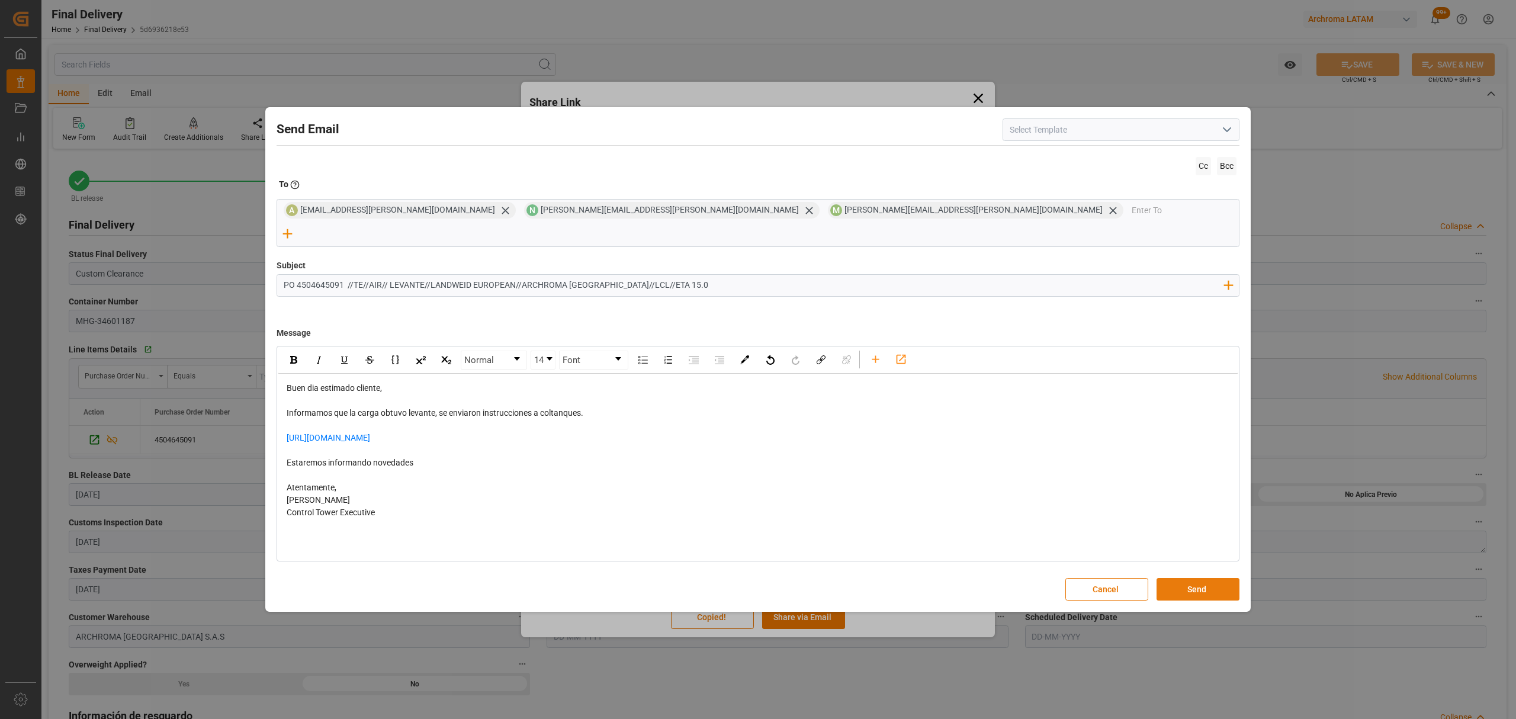
click at [1206, 578] on button "Send" at bounding box center [1197, 589] width 83 height 22
